Goal: Task Accomplishment & Management: Complete application form

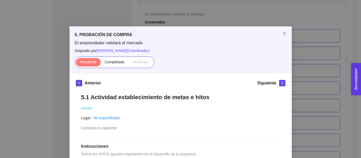
scroll to position [99, 0]
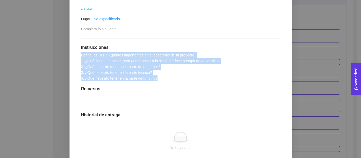
drag, startPoint x: 79, startPoint y: 54, endPoint x: 154, endPoint y: 79, distance: 79.5
click at [160, 80] on div "5.1 Actividad establecimiento de metas e hitos Actividad Lugar: No especificado…" at bounding box center [180, 96] width 209 height 215
copy span "Define los HITOS (puntos importantes en el desarrollo de tu proyecto). 1. ¿Qué …"
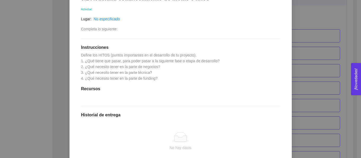
click at [191, 116] on h1 "Historial de entrega" at bounding box center [180, 114] width 199 height 5
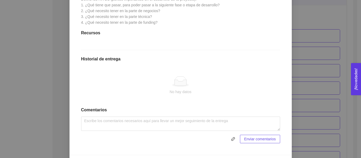
scroll to position [164, 0]
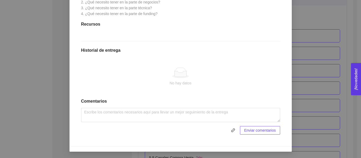
click at [181, 74] on icon at bounding box center [180, 74] width 12 height 6
click at [337, 55] on div "5. PROBACIÓN DE COMPRA El emprendedor validará el mercado Asignado por Ana Sofi…" at bounding box center [180, 79] width 361 height 158
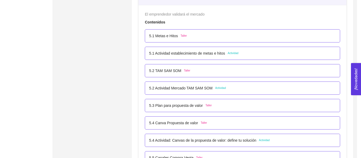
scroll to position [137, 0]
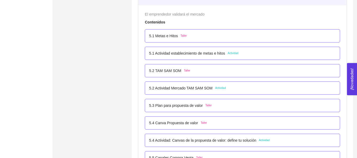
click at [217, 52] on p "5.1 Actividad establecimiento de metas e hitos" at bounding box center [187, 53] width 76 height 6
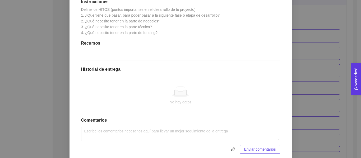
scroll to position [164, 0]
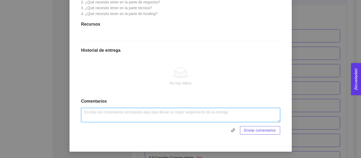
click at [225, 111] on textarea at bounding box center [180, 115] width 199 height 14
paste textarea "1. ¿Qué tiene que pasar, para poder pasar a la siguiente fase o etapa de desarr…"
type textarea "1. ¿Qué tiene que pasar, para poder pasar a la siguiente fase o etapa de desarr…"
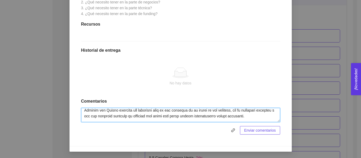
scroll to position [0, 0]
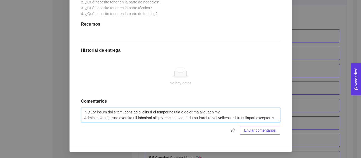
drag, startPoint x: 250, startPoint y: 118, endPoint x: 79, endPoint y: 111, distance: 171.7
click at [81, 111] on textarea at bounding box center [180, 115] width 199 height 14
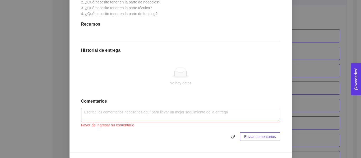
click at [226, 90] on div "No hay datos" at bounding box center [180, 77] width 199 height 44
click at [136, 114] on textarea at bounding box center [180, 115] width 199 height 14
paste textarea "1. ¿Qué tiene que pasar, para poder pasar a la siguiente fase o etapa de desarr…"
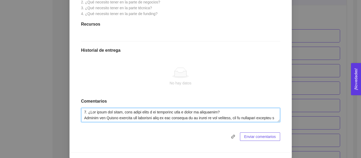
scroll to position [178, 0]
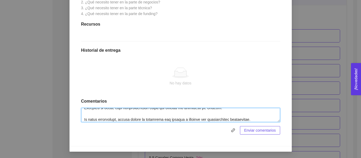
type textarea "1. ¿Qué tiene que pasar, para poder pasar a la siguiente fase o etapa de desarr…"
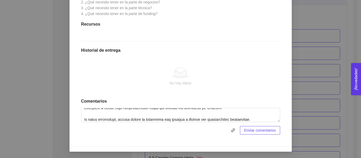
click at [250, 130] on span "Enviar comentarios" at bounding box center [260, 130] width 32 height 6
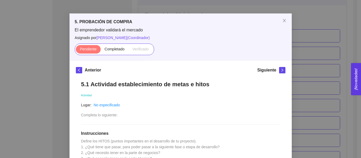
scroll to position [11, 0]
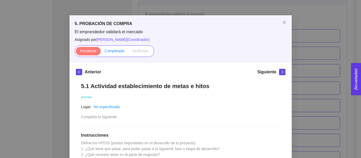
click at [105, 50] on span "Completado" at bounding box center [115, 51] width 20 height 4
click at [101, 52] on input "Completado" at bounding box center [101, 52] width 0 height 0
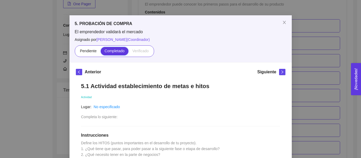
scroll to position [1015, 0]
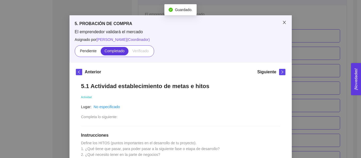
click at [282, 20] on span "Close" at bounding box center [284, 22] width 15 height 15
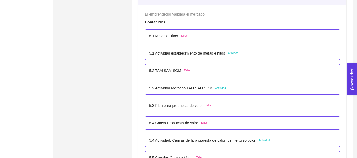
click at [173, 72] on p "5.2 TAM SAM SOM" at bounding box center [165, 71] width 32 height 6
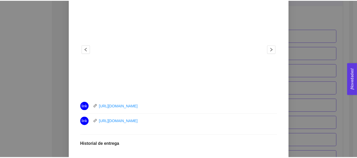
scroll to position [0, 0]
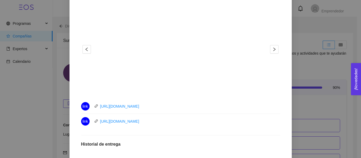
drag, startPoint x: 359, startPoint y: 101, endPoint x: 335, endPoint y: 27, distance: 77.6
click at [335, 27] on div "5. PROBACIÓN DE COMPRA El emprendedor validará el mercado Asignado por Ana Sofi…" at bounding box center [180, 79] width 361 height 158
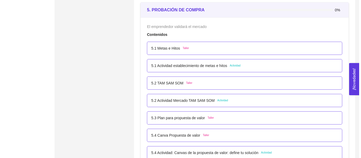
scroll to position [998, 0]
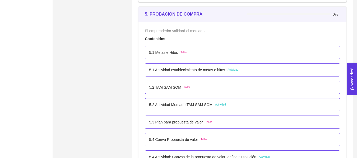
click at [174, 87] on p "5.2 TAM SAM SOM" at bounding box center [165, 87] width 32 height 6
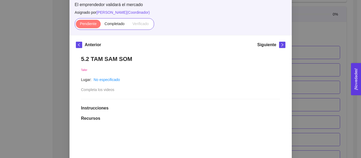
scroll to position [36, 0]
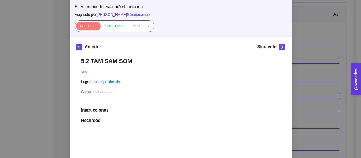
click at [114, 27] on span "Completado" at bounding box center [115, 26] width 20 height 4
click at [101, 27] on input "Completado" at bounding box center [101, 27] width 0 height 0
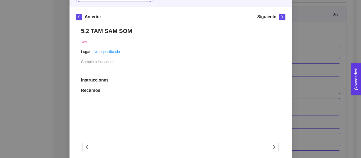
scroll to position [65, 0]
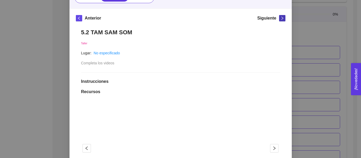
click at [280, 17] on icon "right" at bounding box center [282, 18] width 4 height 4
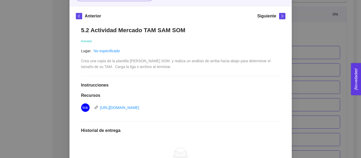
scroll to position [68, 0]
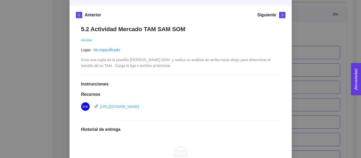
click at [139, 105] on link "[URL][DOMAIN_NAME]" at bounding box center [119, 107] width 39 height 4
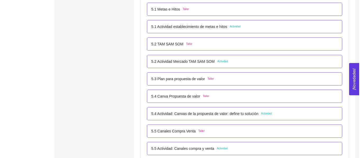
scroll to position [1046, 0]
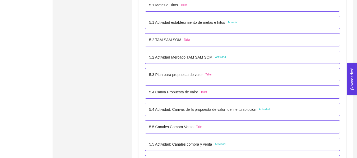
click at [171, 59] on p "5.2 Actividad Mercado TAM SAM SOM" at bounding box center [180, 57] width 63 height 6
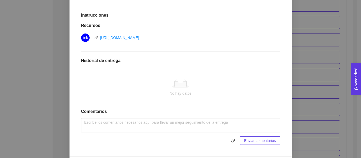
scroll to position [147, 0]
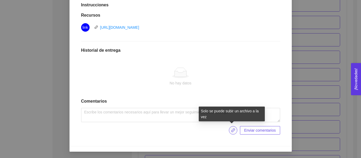
click at [232, 129] on icon "link" at bounding box center [233, 130] width 4 height 4
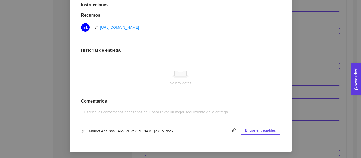
click at [262, 132] on span "Enviar entregables" at bounding box center [260, 130] width 31 height 6
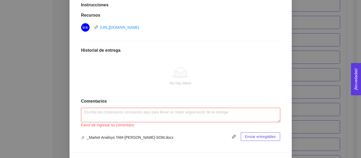
click at [230, 109] on textarea at bounding box center [180, 115] width 199 height 14
type textarea "D"
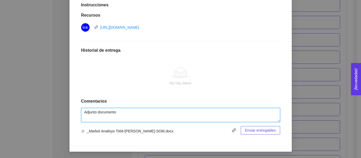
type textarea "Adjunto documento"
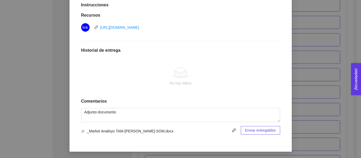
click at [262, 131] on span "Enviar entregables" at bounding box center [260, 130] width 31 height 6
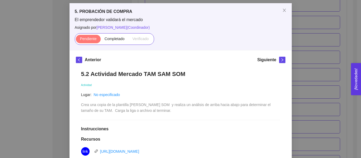
scroll to position [16, 0]
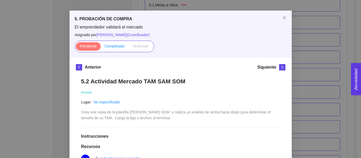
click at [121, 46] on span "Completado" at bounding box center [115, 46] width 20 height 4
click at [101, 48] on input "Completado" at bounding box center [101, 48] width 0 height 0
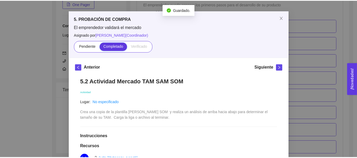
scroll to position [1046, 0]
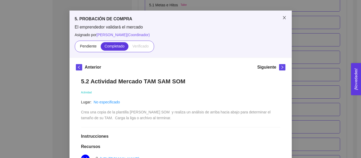
click at [282, 18] on icon "close" at bounding box center [283, 17] width 3 height 3
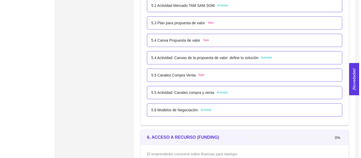
scroll to position [1102, 0]
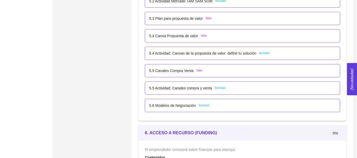
click at [172, 21] on p "5.3 Plan para propuesta de valor" at bounding box center [176, 19] width 54 height 6
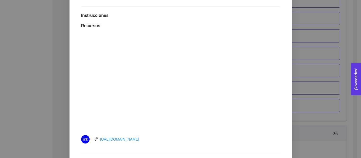
scroll to position [0, 0]
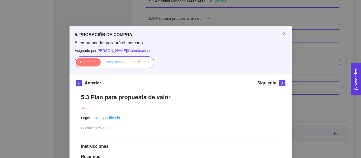
click at [113, 64] on label "Completado" at bounding box center [115, 62] width 28 height 8
click at [101, 63] on input "Completado" at bounding box center [101, 63] width 0 height 0
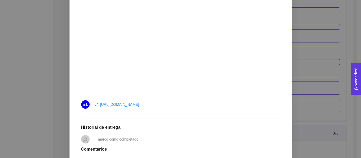
scroll to position [167, 0]
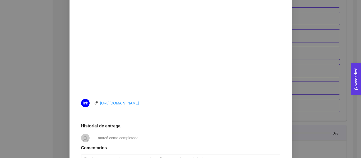
click at [302, 73] on div "5. PROBACIÓN DE COMPRA El emprendedor validará el mercado Asignado por [PERSON_…" at bounding box center [180, 79] width 361 height 158
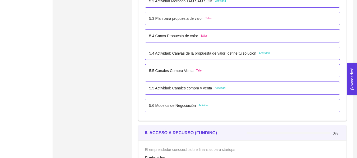
click at [177, 17] on p "5.3 Plan para propuesta de valor" at bounding box center [176, 19] width 54 height 6
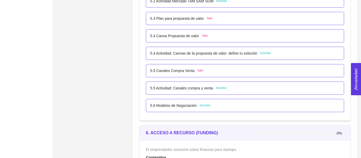
scroll to position [0, 0]
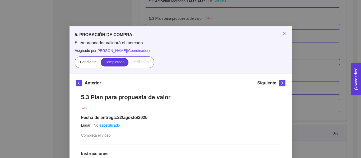
click at [202, 12] on div "5. PROBACIÓN DE COMPRA El emprendedor validará el mercado Asignado por [PERSON_…" at bounding box center [180, 79] width 361 height 158
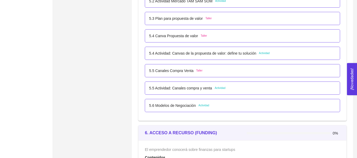
click at [185, 36] on p "5.4 Canva Propuesta de valor" at bounding box center [173, 36] width 49 height 6
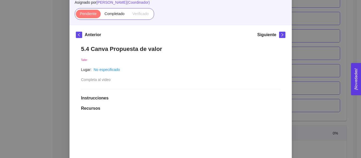
scroll to position [46, 0]
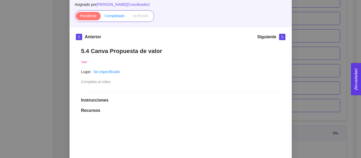
click at [117, 20] on label "Completado" at bounding box center [115, 16] width 28 height 8
click at [101, 17] on input "Completado" at bounding box center [101, 17] width 0 height 0
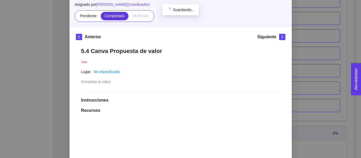
click at [117, 20] on span at bounding box center [115, 16] width 28 height 8
click at [101, 17] on input "Completado" at bounding box center [101, 17] width 0 height 0
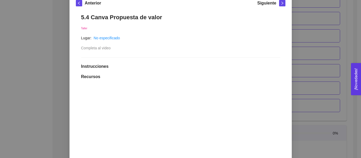
scroll to position [75, 0]
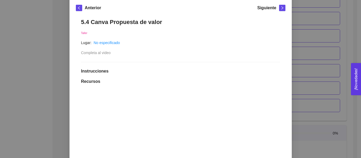
click at [302, 15] on div "5. PROBACIÓN DE COMPRA El emprendedor validará el mercado Asignado por [PERSON_…" at bounding box center [180, 79] width 361 height 158
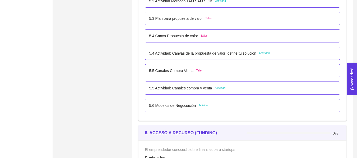
click at [179, 71] on p "5.5 Canales Compra Venta" at bounding box center [171, 71] width 44 height 6
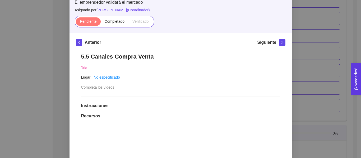
scroll to position [38, 0]
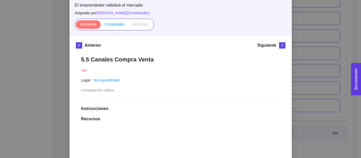
click at [115, 22] on span "Completado" at bounding box center [115, 24] width 20 height 4
click at [101, 26] on input "Completado" at bounding box center [101, 26] width 0 height 0
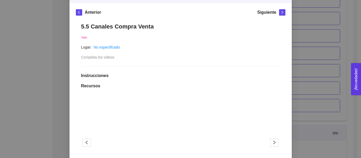
scroll to position [68, 0]
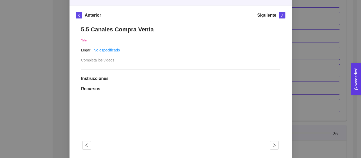
click at [301, 11] on div "5. PROBACIÓN DE COMPRA El emprendedor validará el mercado Asignado por [PERSON_…" at bounding box center [180, 79] width 361 height 158
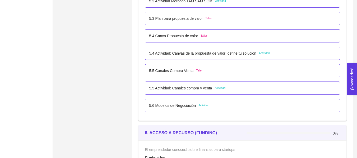
click at [179, 105] on p "5.6 Modelos de Negociación" at bounding box center [172, 106] width 47 height 6
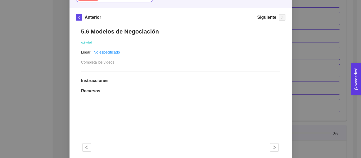
scroll to position [0, 0]
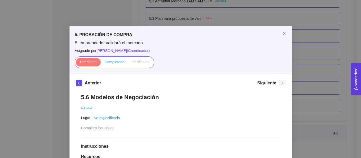
click at [122, 62] on span "Completado" at bounding box center [115, 62] width 20 height 4
click at [101, 63] on input "Completado" at bounding box center [101, 63] width 0 height 0
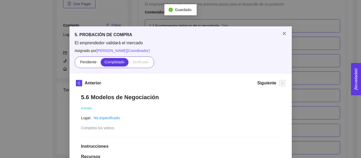
scroll to position [1102, 0]
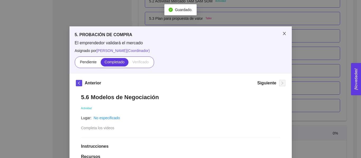
click at [284, 35] on span "Close" at bounding box center [284, 33] width 15 height 15
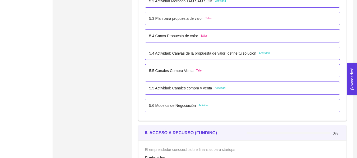
click at [198, 90] on p "5.5 Actividad: Canales compra y venta" at bounding box center [180, 88] width 63 height 6
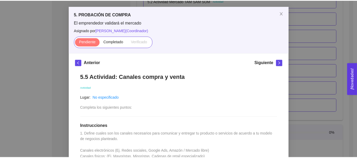
scroll to position [0, 0]
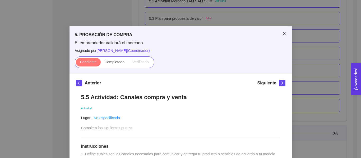
click at [283, 31] on span "Close" at bounding box center [284, 33] width 15 height 15
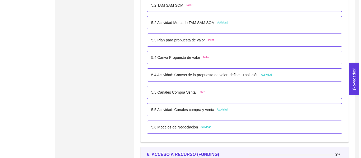
scroll to position [1084, 0]
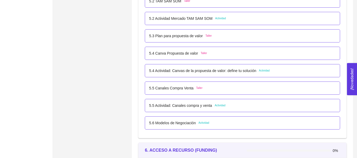
click at [221, 69] on p "5.4 Actividad: Canvas de la propuesta de valor: define tu solución" at bounding box center [202, 71] width 107 height 6
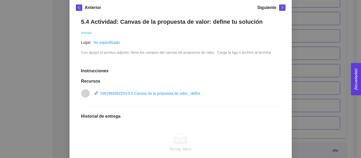
scroll to position [74, 0]
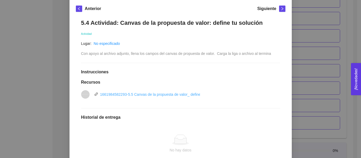
click at [166, 94] on link "1661984582293-5.5 Canvas de la propuesta de valor_ define tu solución.pptx" at bounding box center [163, 94] width 127 height 4
